Goal: Task Accomplishment & Management: Manage account settings

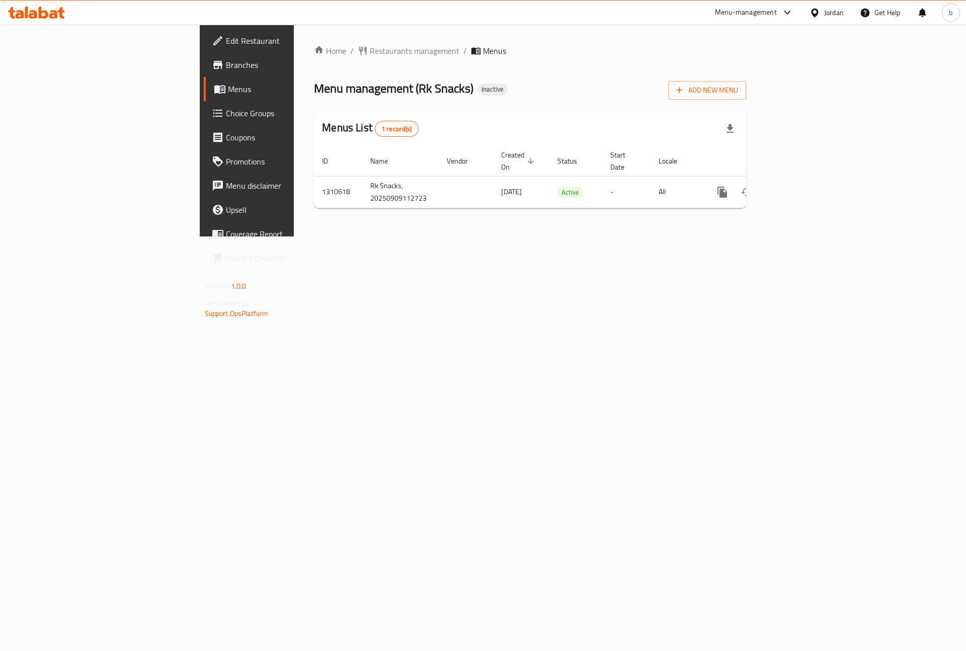
click at [483, 236] on div "Home / Restaurants management / Menus Menu management ( Rk Snacks ) Inactive Ad…" at bounding box center [530, 131] width 472 height 212
click at [738, 85] on span "Add New Menu" at bounding box center [707, 90] width 62 height 13
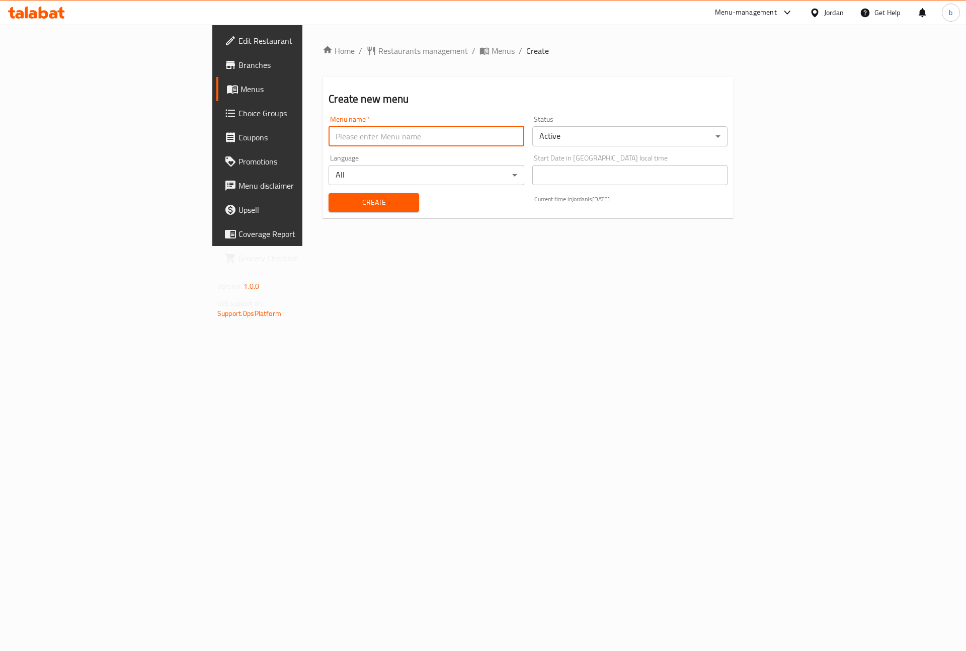
click at [477, 134] on input "text" at bounding box center [425, 136] width 195 height 20
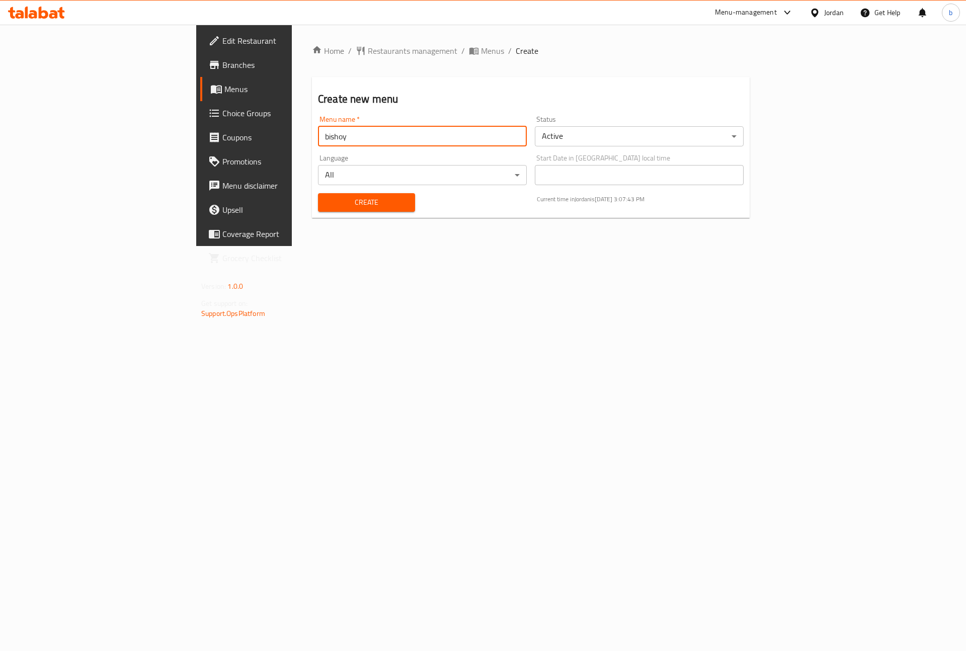
type input "bishoy"
click at [318, 193] on button "Create" at bounding box center [366, 202] width 97 height 19
drag, startPoint x: 367, startPoint y: 58, endPoint x: 362, endPoint y: 49, distance: 10.4
click at [365, 56] on div "Home / Restaurants management / Menus / Create Create new menu Menu name   * Me…" at bounding box center [531, 135] width 438 height 181
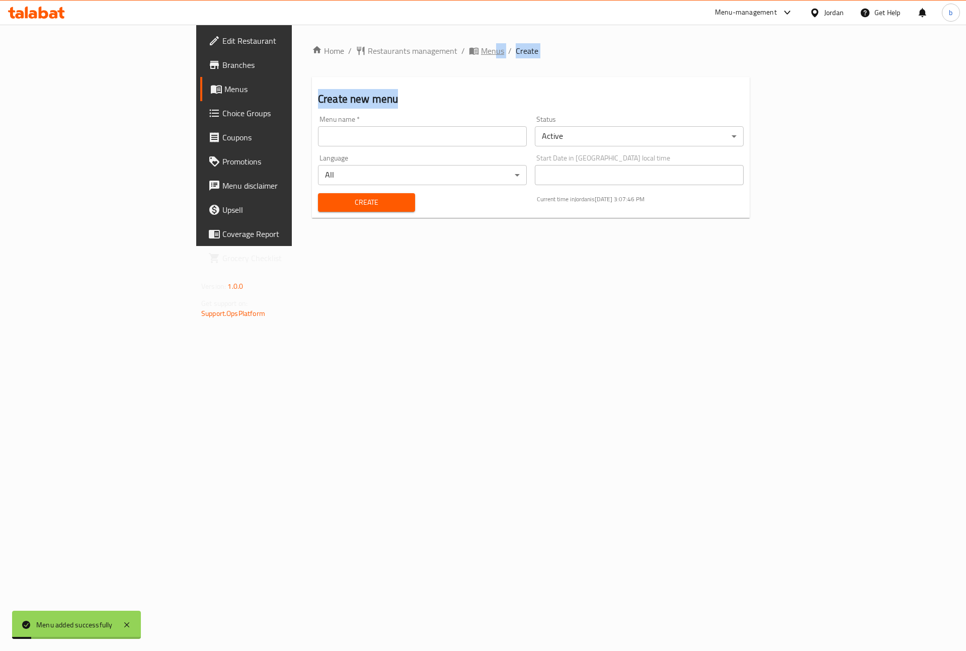
click at [481, 49] on span "Menus" at bounding box center [492, 51] width 23 height 12
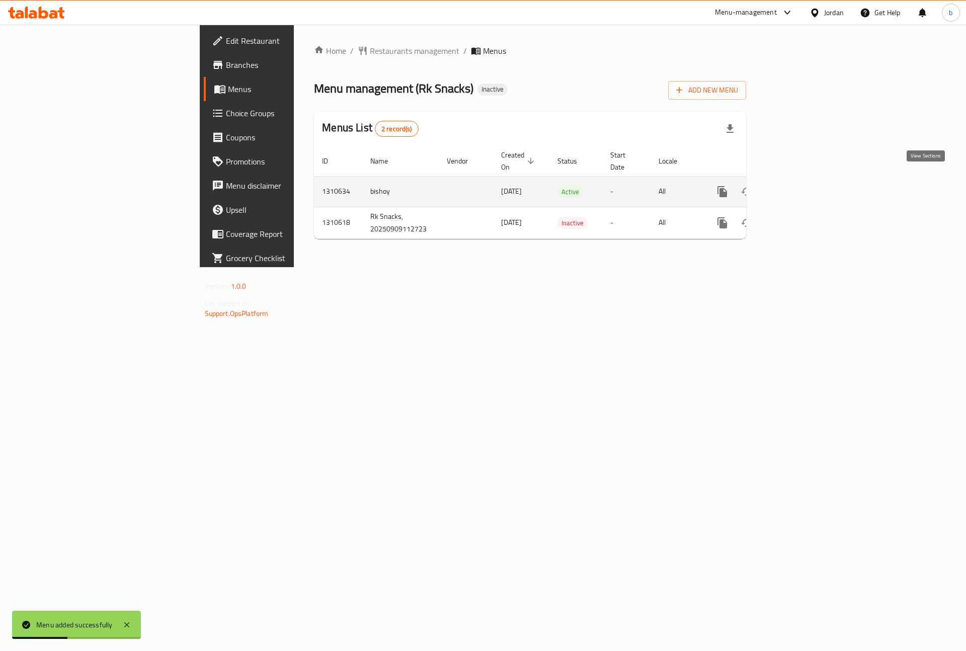
click at [801, 186] on icon "enhanced table" at bounding box center [795, 192] width 12 height 12
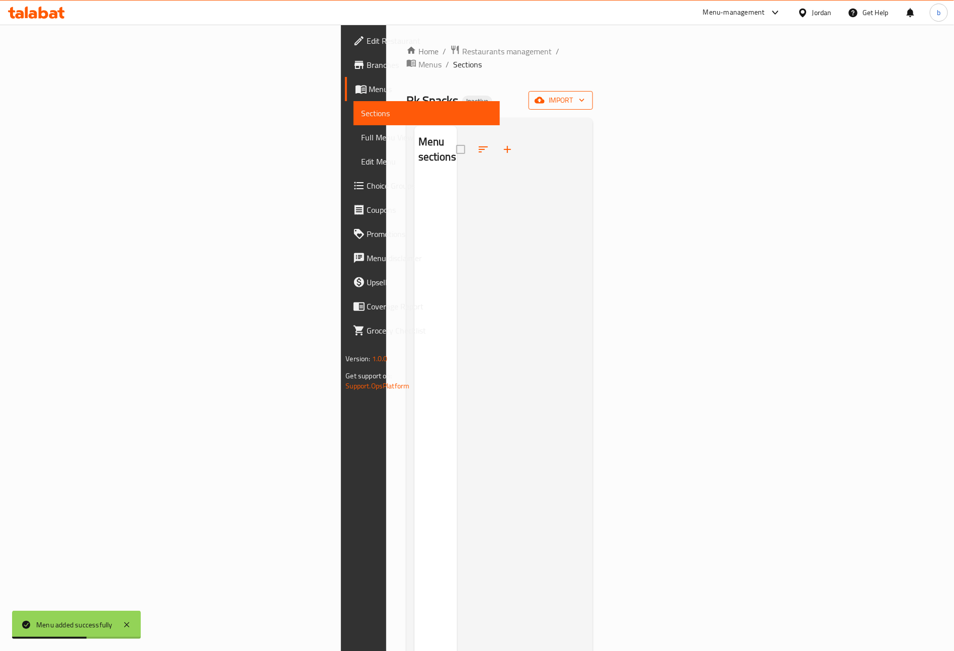
click at [585, 94] on span "import" at bounding box center [561, 100] width 48 height 13
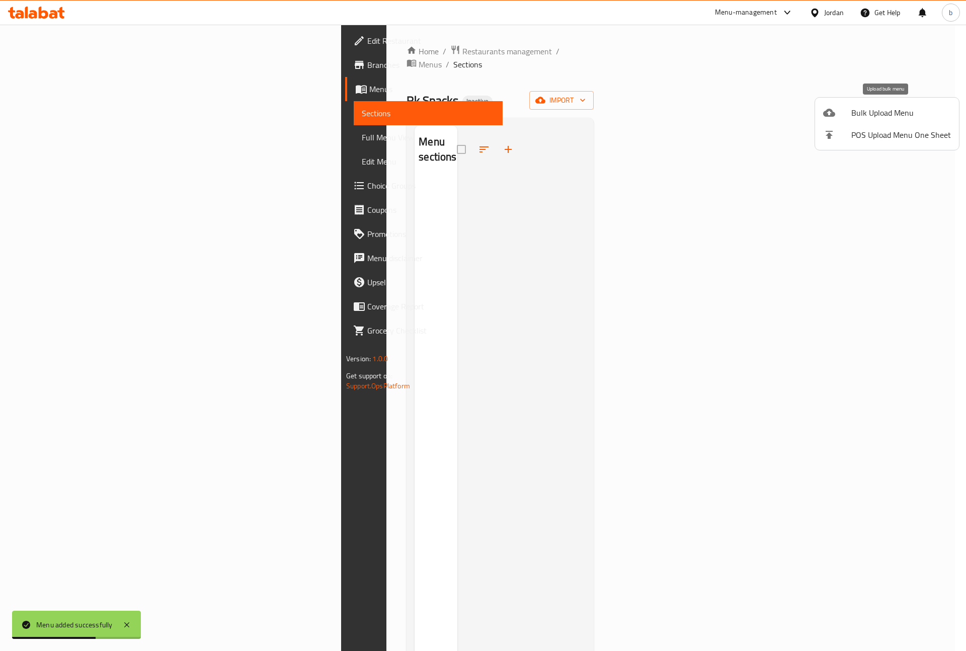
click at [845, 120] on li "Bulk Upload Menu" at bounding box center [887, 113] width 144 height 22
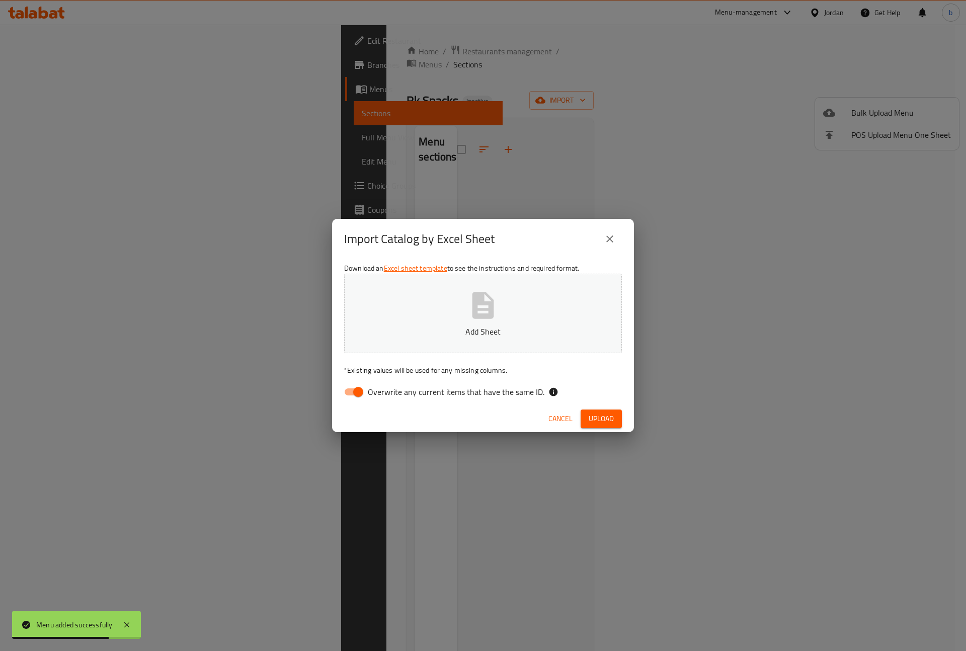
click at [365, 385] on input "Overwrite any current items that have the same ID." at bounding box center [357, 391] width 57 height 19
checkbox input "false"
click at [512, 302] on button "Add Sheet" at bounding box center [483, 313] width 278 height 79
click at [597, 414] on span "Upload" at bounding box center [601, 419] width 25 height 13
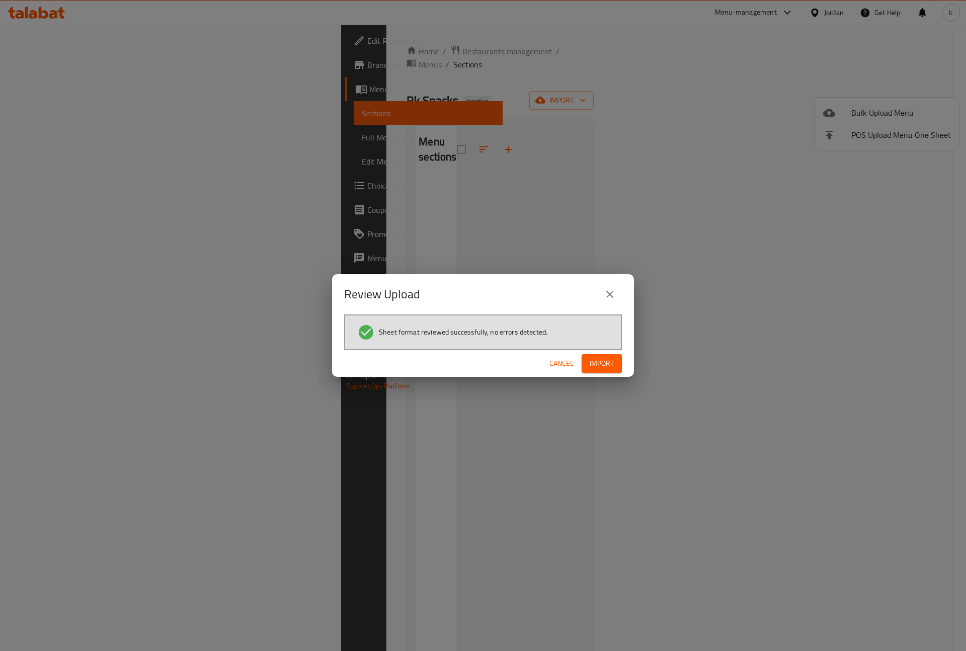
click at [604, 364] on span "Import" at bounding box center [602, 363] width 24 height 13
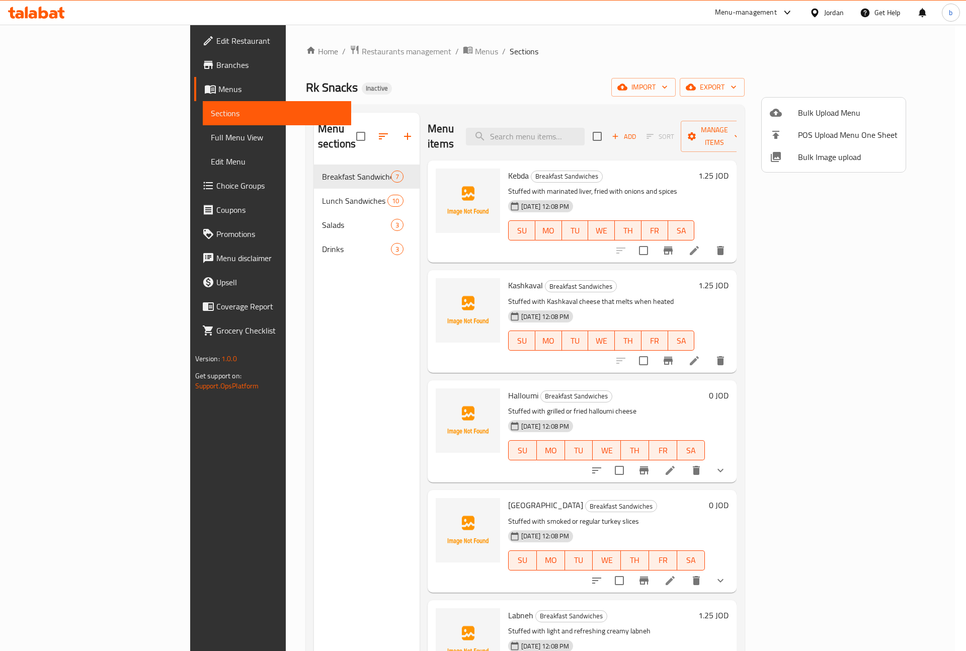
click at [58, 142] on div at bounding box center [483, 325] width 966 height 651
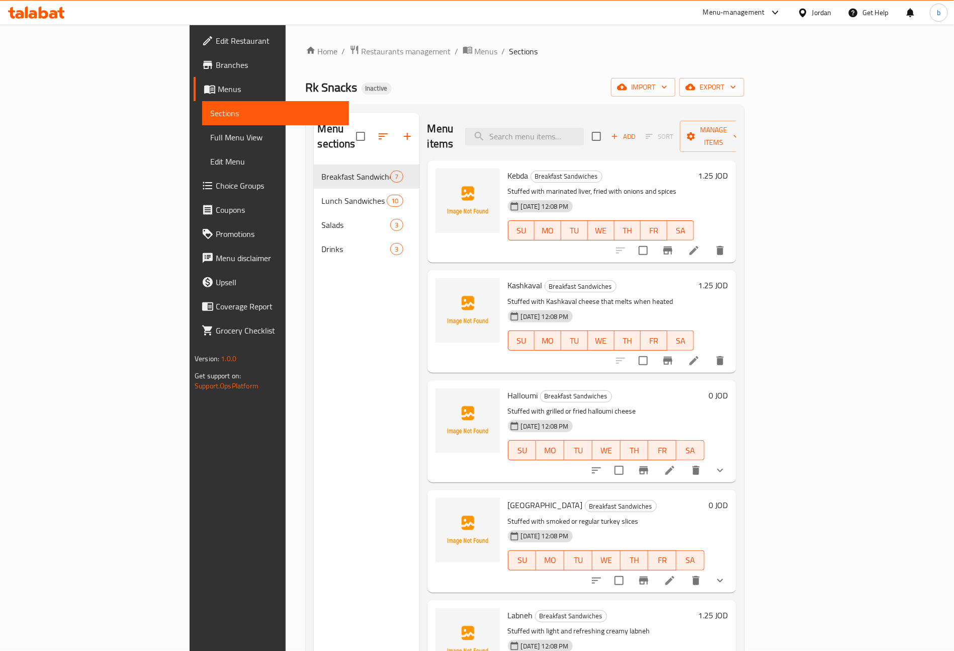
click at [210, 138] on span "Full Menu View" at bounding box center [275, 137] width 131 height 12
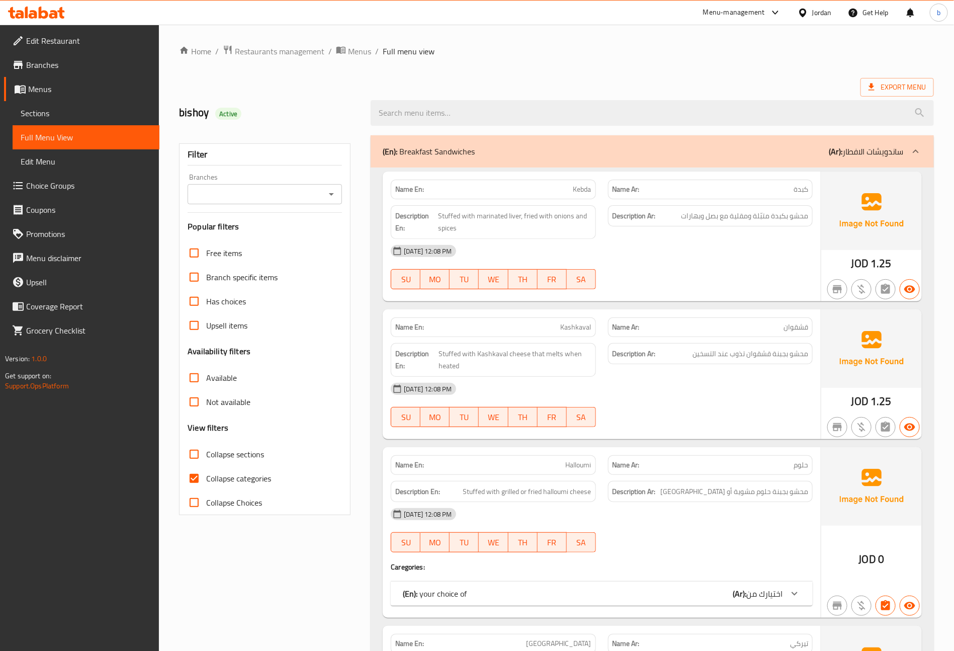
click at [215, 477] on span "Collapse categories" at bounding box center [238, 478] width 65 height 12
click at [206, 477] on input "Collapse categories" at bounding box center [194, 478] width 24 height 24
checkbox input "false"
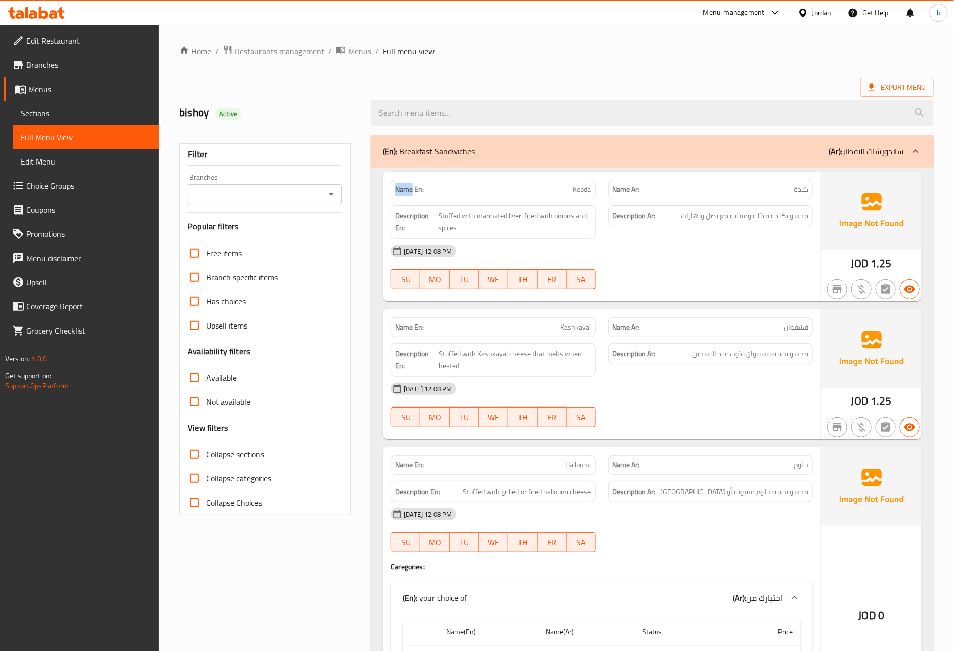
click at [67, 45] on span "Edit Restaurant" at bounding box center [88, 41] width 125 height 12
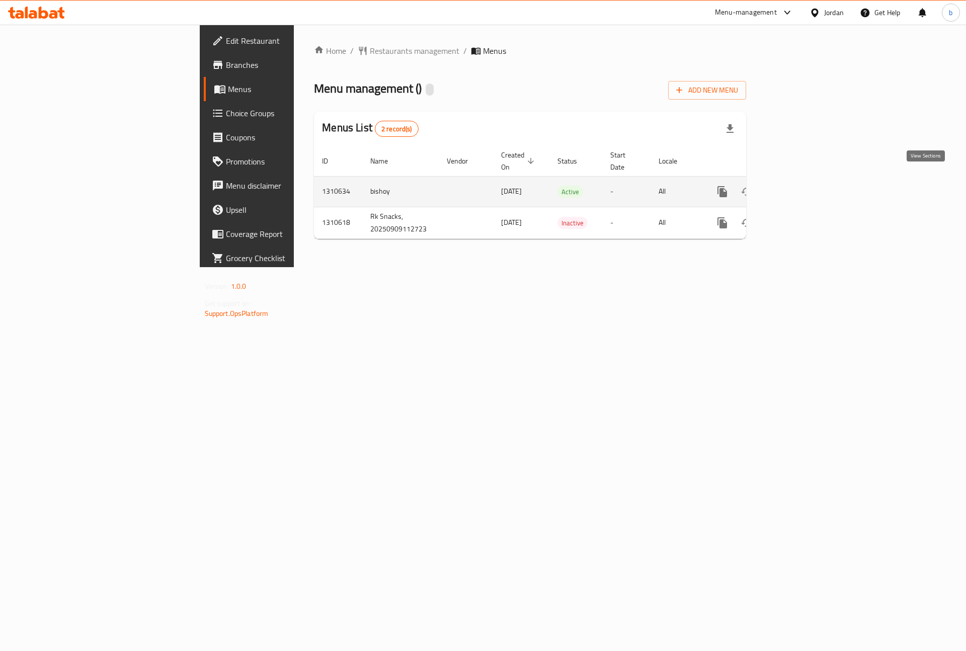
click at [799, 187] on icon "enhanced table" at bounding box center [794, 191] width 9 height 9
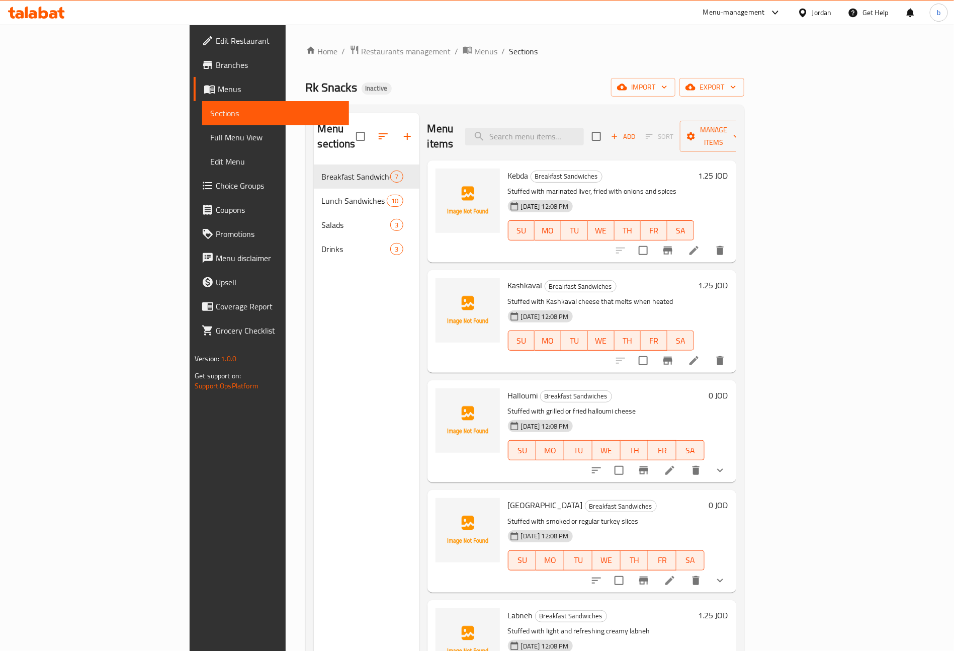
click at [210, 134] on span "Full Menu View" at bounding box center [275, 137] width 131 height 12
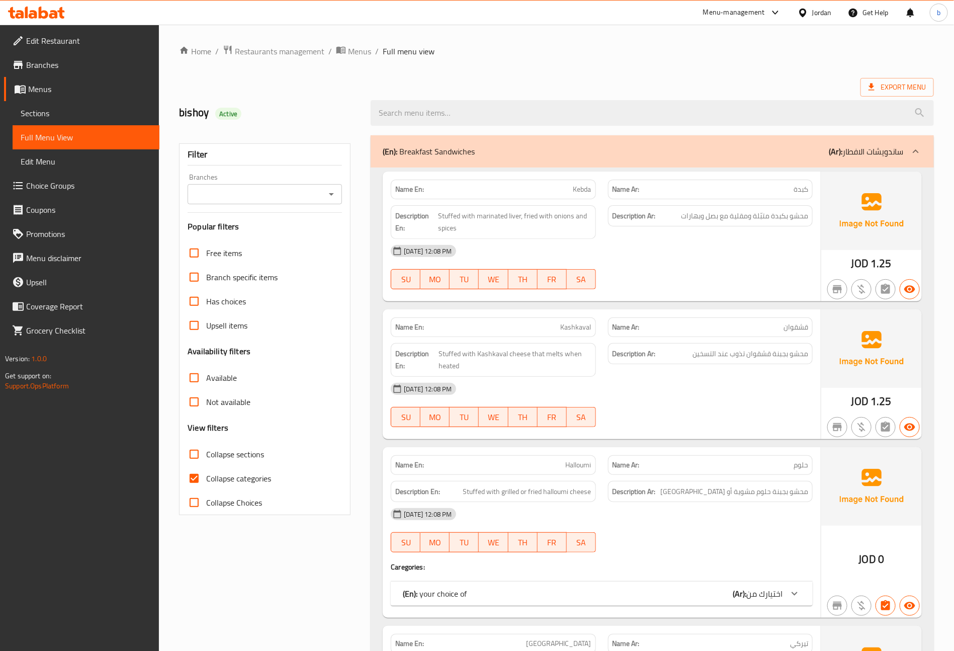
click at [212, 477] on span "Collapse categories" at bounding box center [238, 478] width 65 height 12
click at [206, 477] on input "Collapse categories" at bounding box center [194, 478] width 24 height 24
checkbox input "false"
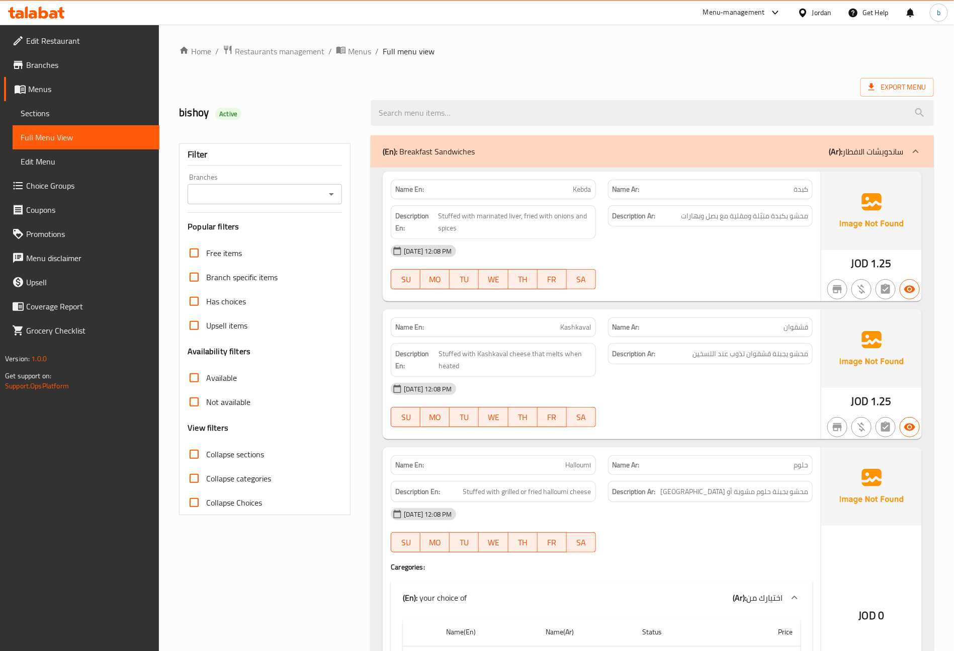
click at [71, 108] on span "Sections" at bounding box center [86, 113] width 131 height 12
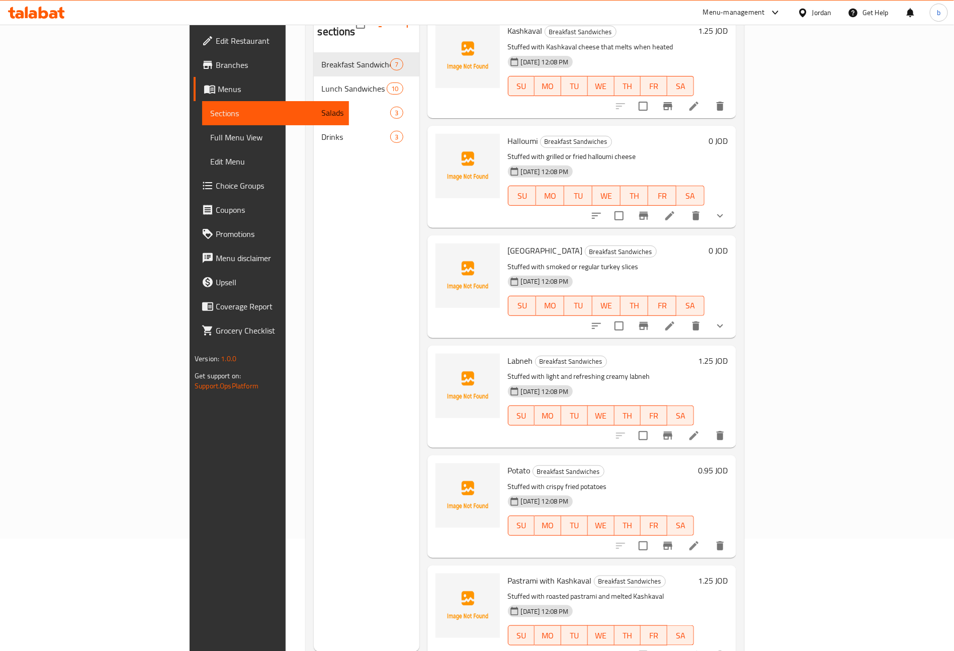
scroll to position [141, 0]
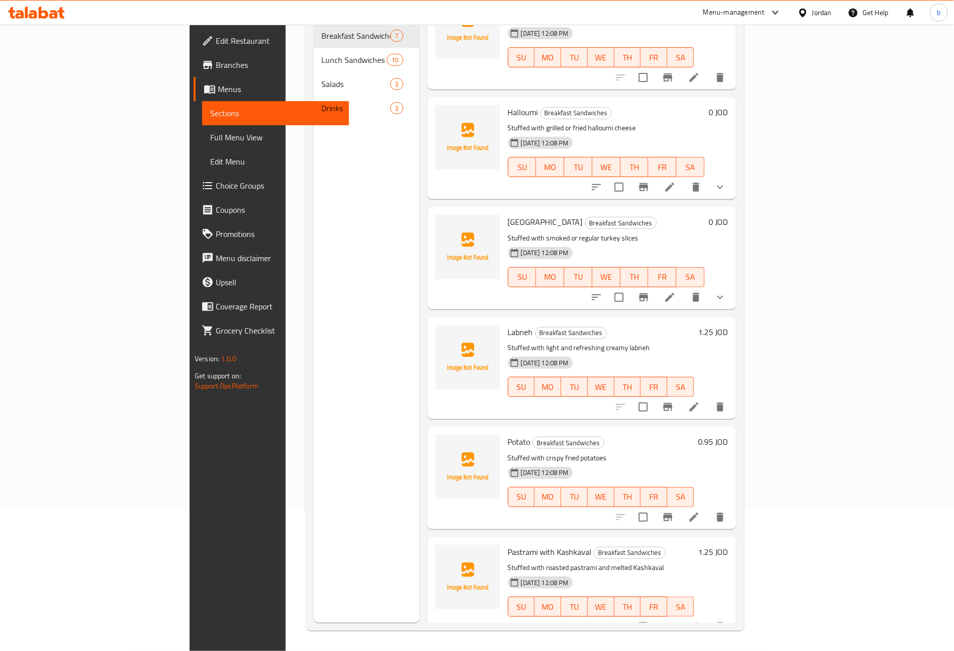
click at [708, 618] on li at bounding box center [694, 627] width 28 height 18
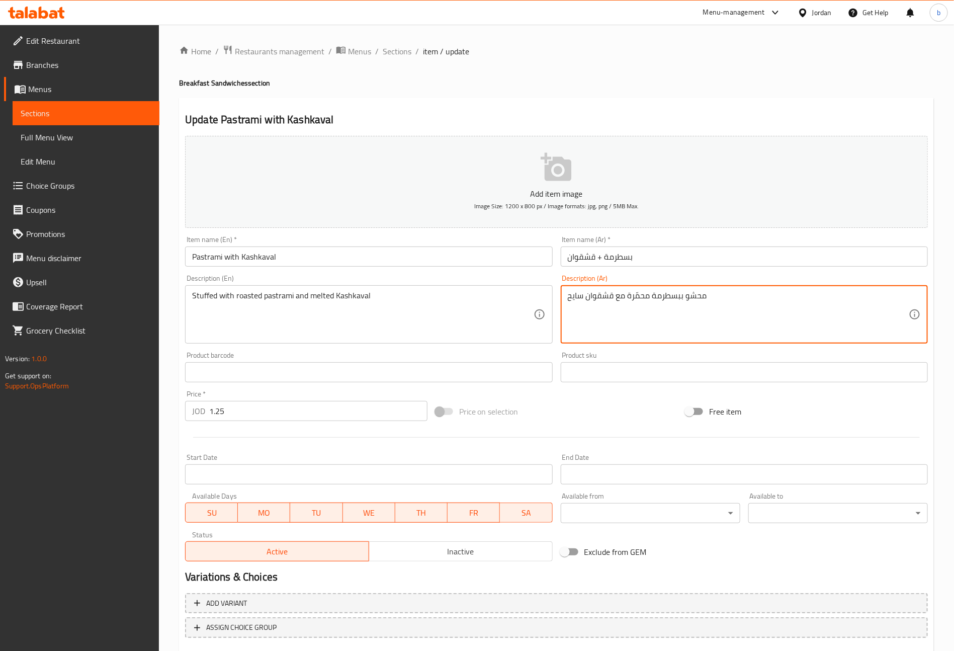
click at [636, 296] on textarea "محشو ببسطرمة محمّرة مع قشقوان سايح" at bounding box center [738, 315] width 341 height 48
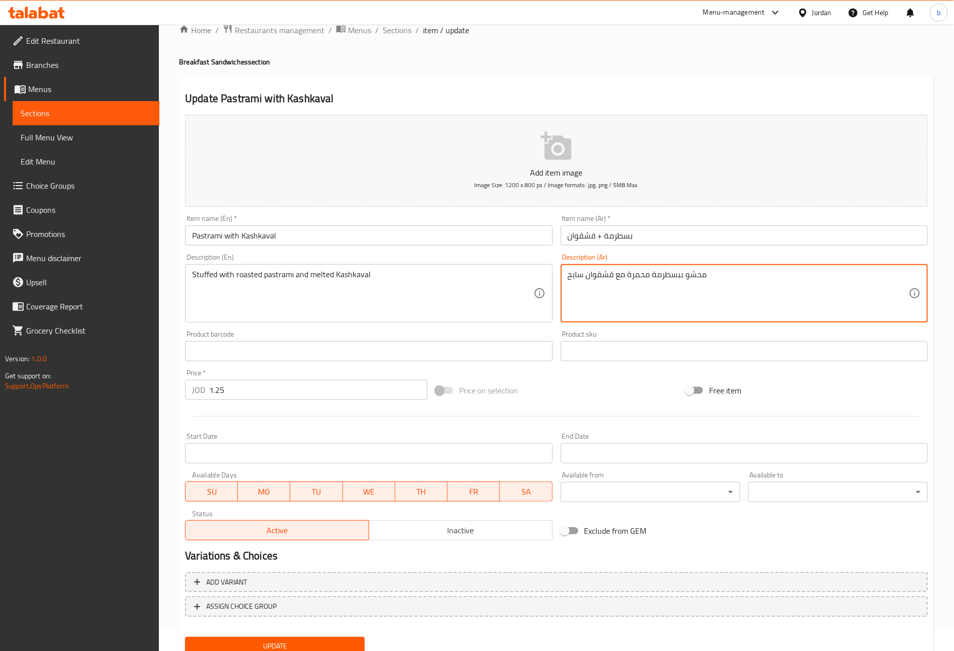
scroll to position [59, 0]
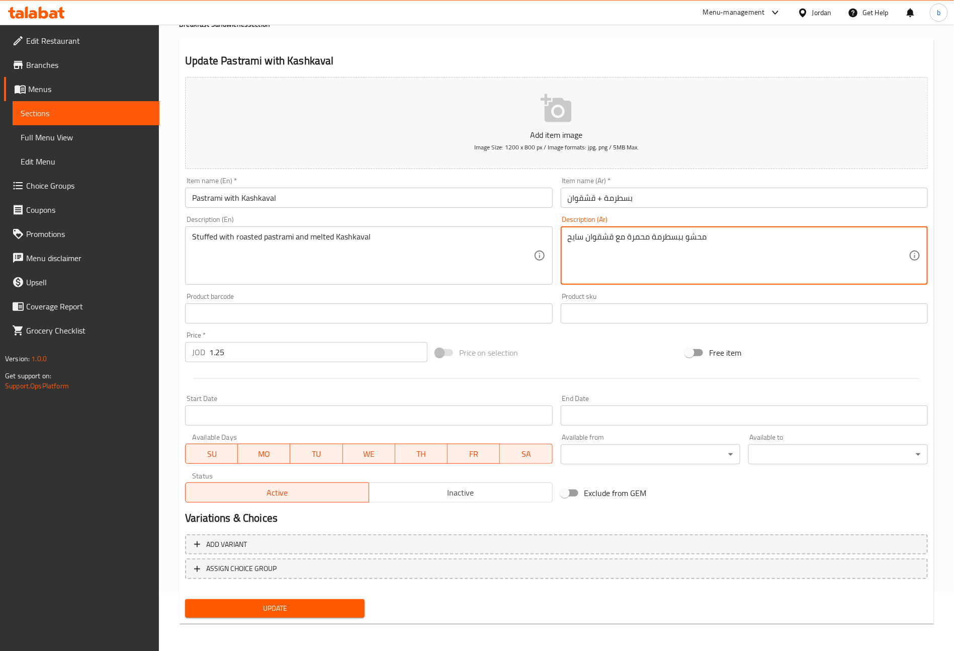
type textarea "محشو ببسطرمة محمرة مع قشقوان سايح"
click at [323, 610] on span "Update" at bounding box center [274, 608] width 163 height 13
